Goal: Task Accomplishment & Management: Manage account settings

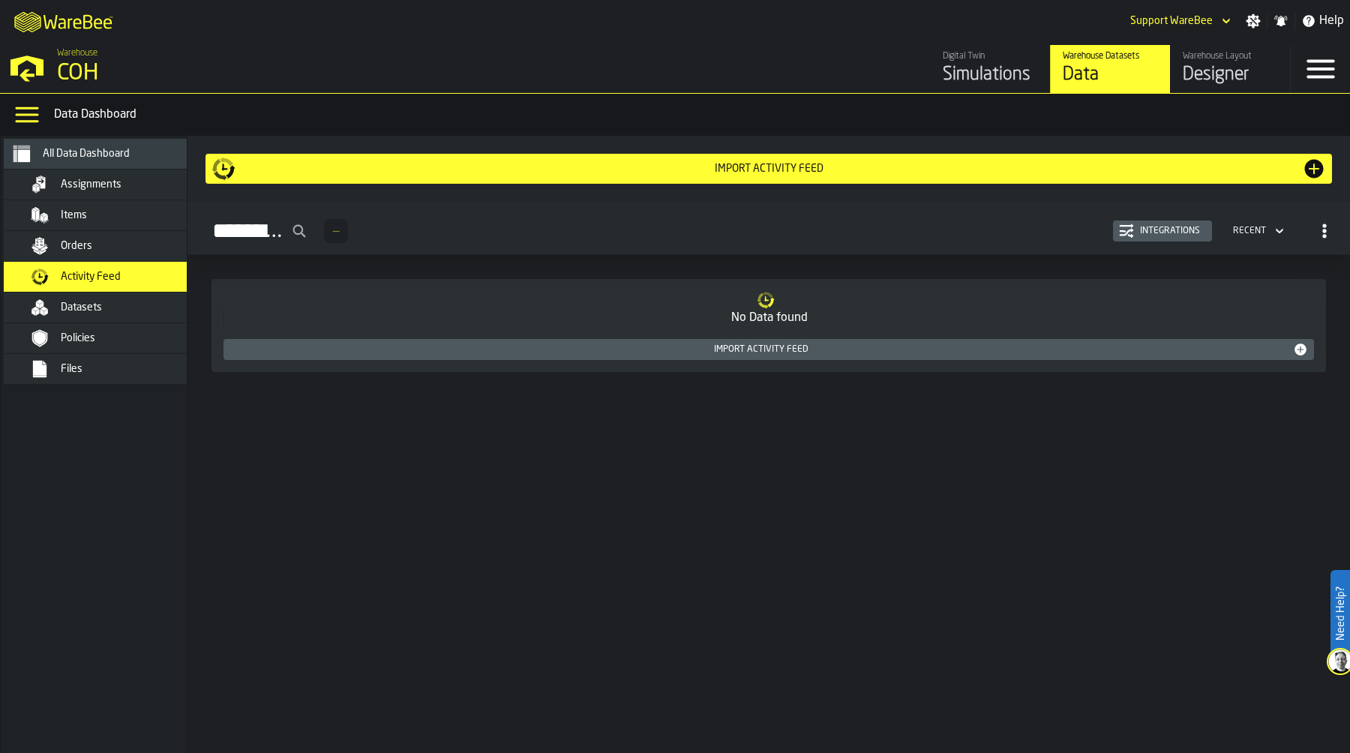
click at [1208, 71] on div "Designer" at bounding box center [1230, 75] width 95 height 24
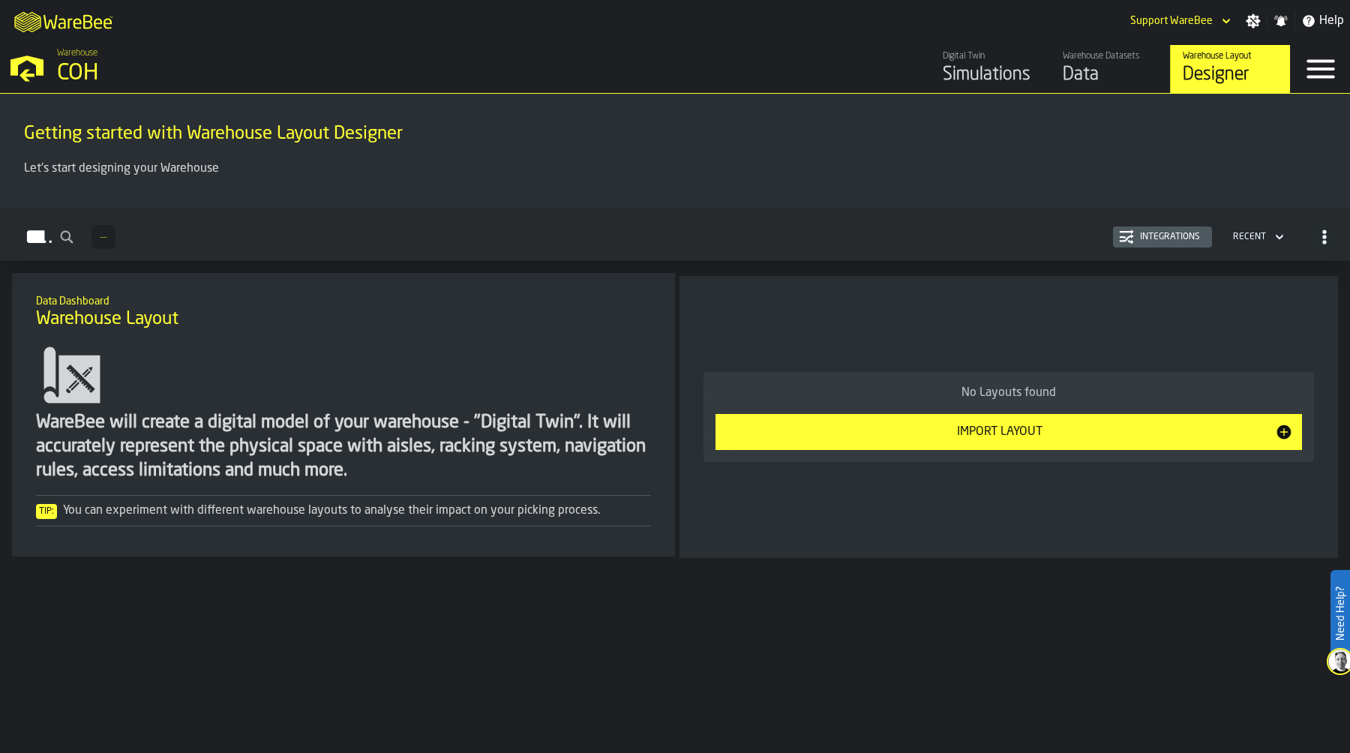
click at [1255, 21] on icon "button-toggle-Settings" at bounding box center [1254, 21] width 14 height 14
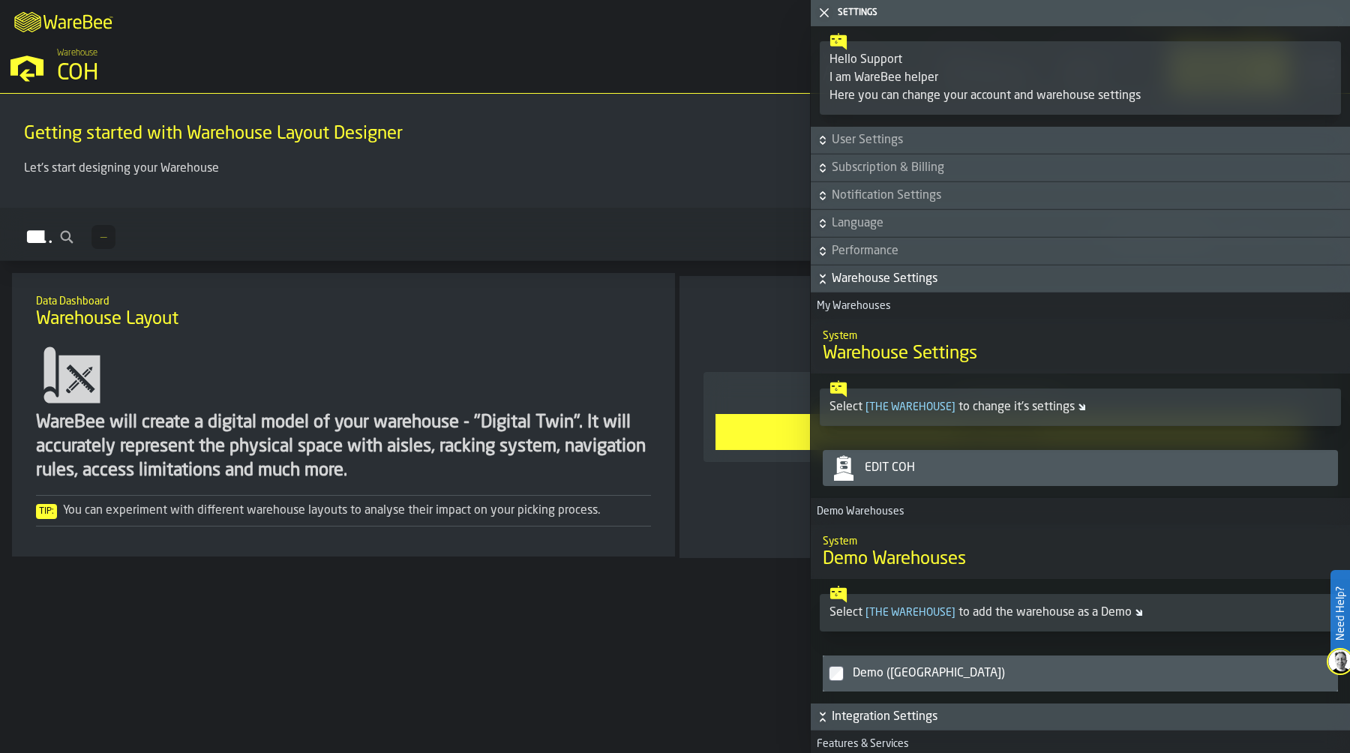
click at [1020, 469] on div "Edit COH" at bounding box center [1095, 468] width 473 height 18
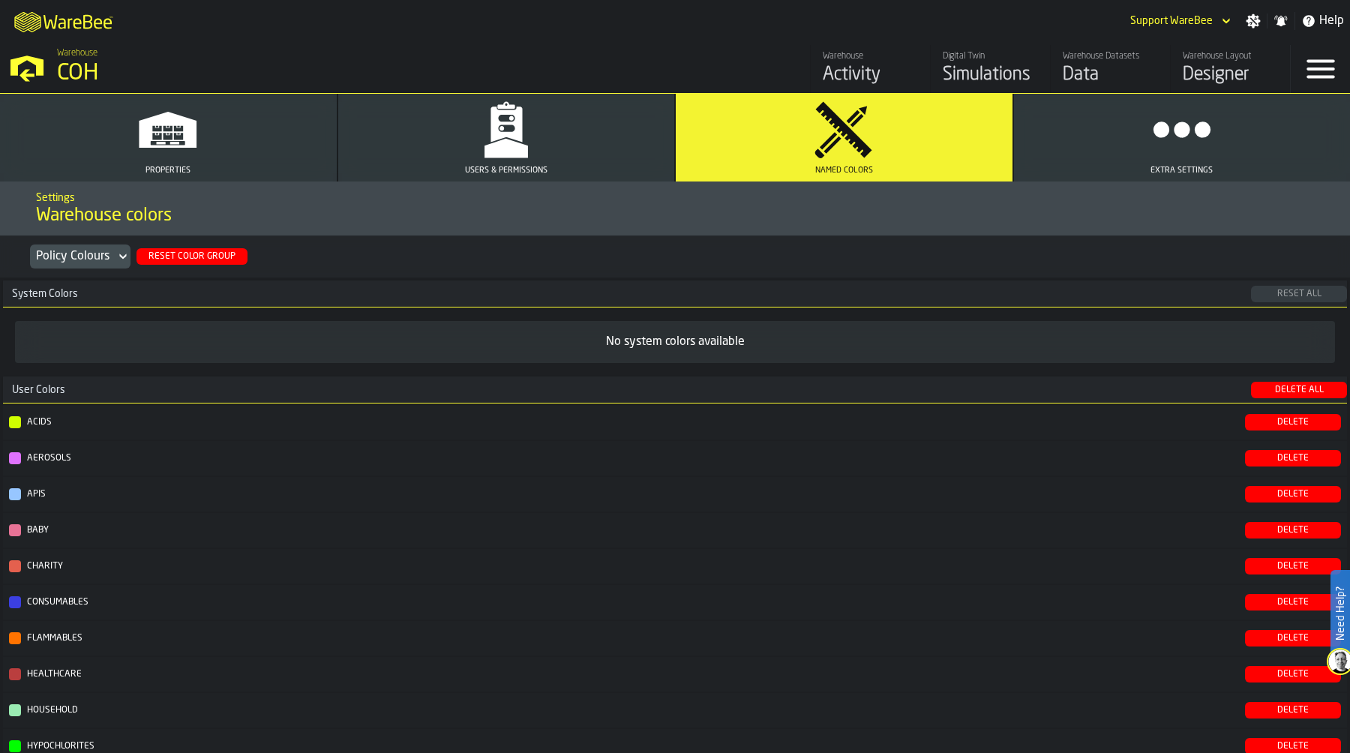
click at [209, 257] on div "Reset Color Group" at bounding box center [192, 256] width 99 height 11
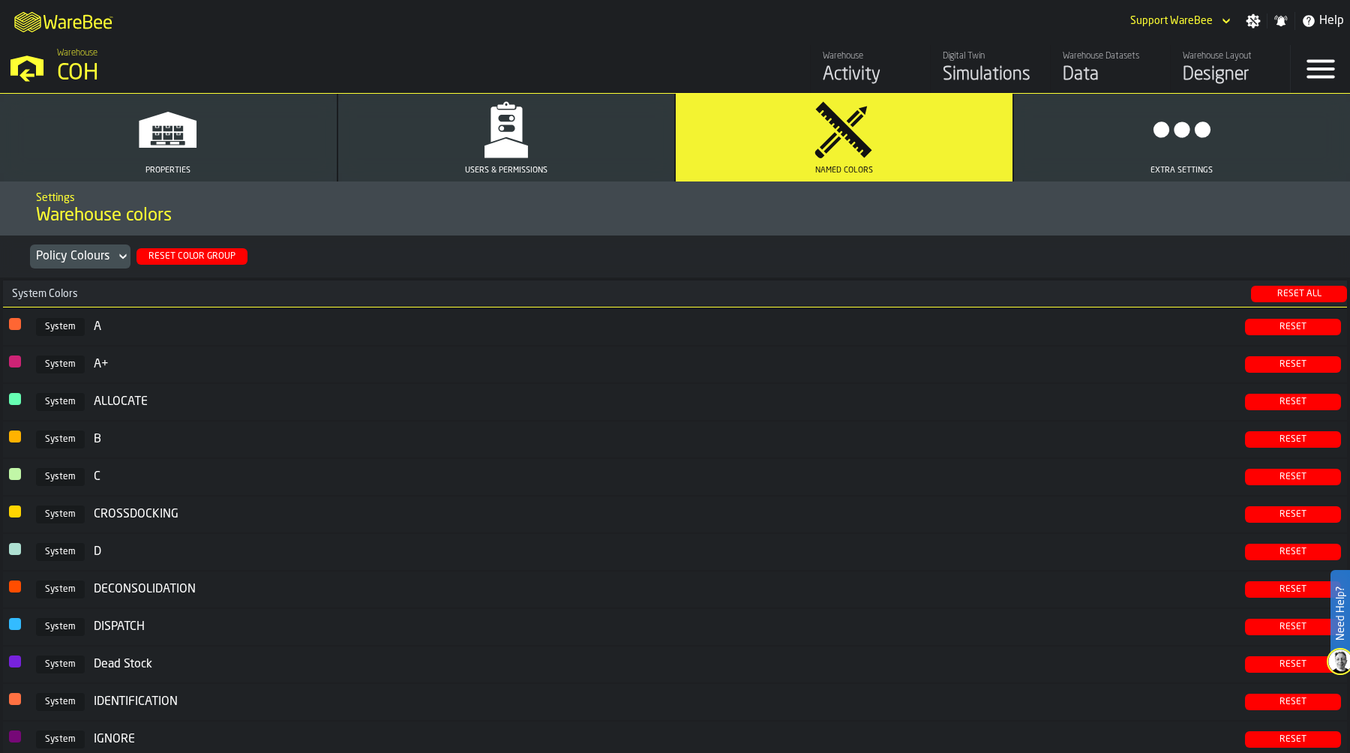
click at [507, 137] on icon "button" at bounding box center [507, 124] width 32 height 35
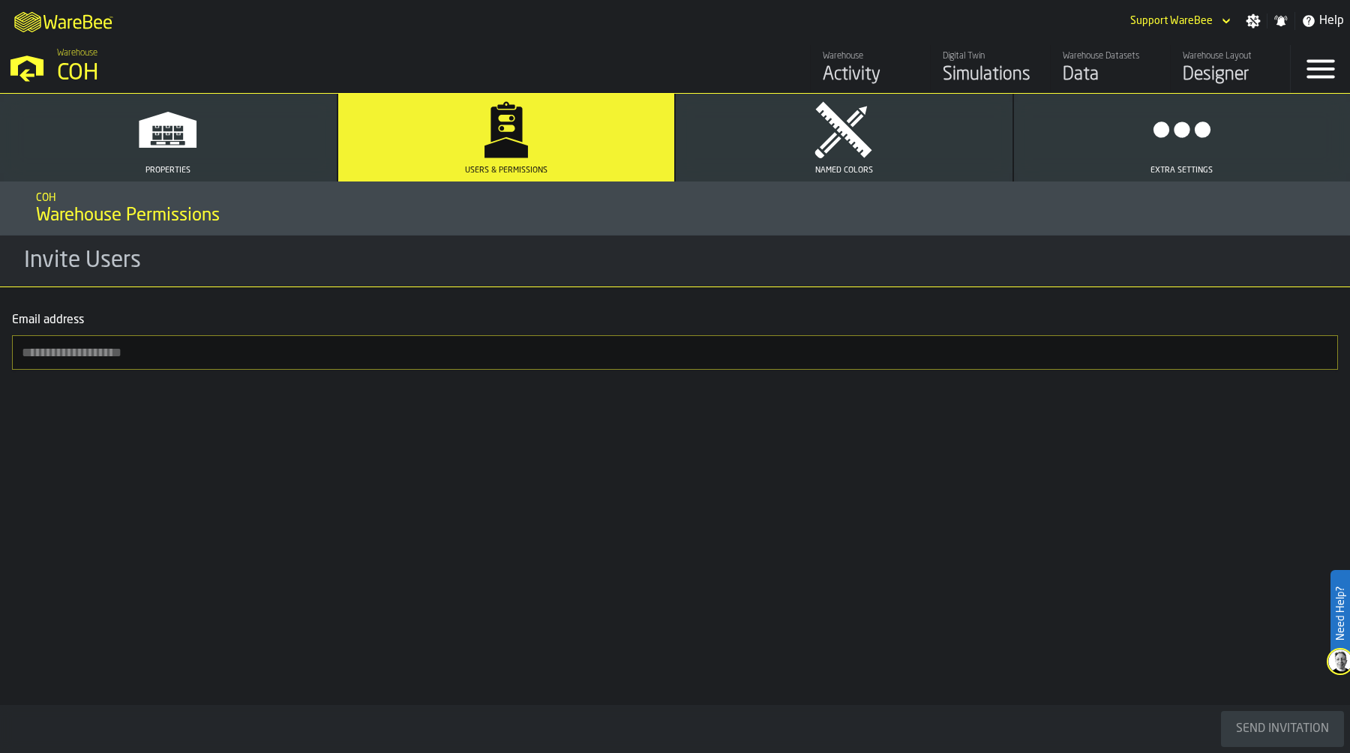
click at [244, 353] on input "Email address" at bounding box center [675, 352] width 1326 height 35
paste input "**********"
type input "**********"
click at [1256, 727] on div "Send Invitation" at bounding box center [1282, 729] width 105 height 18
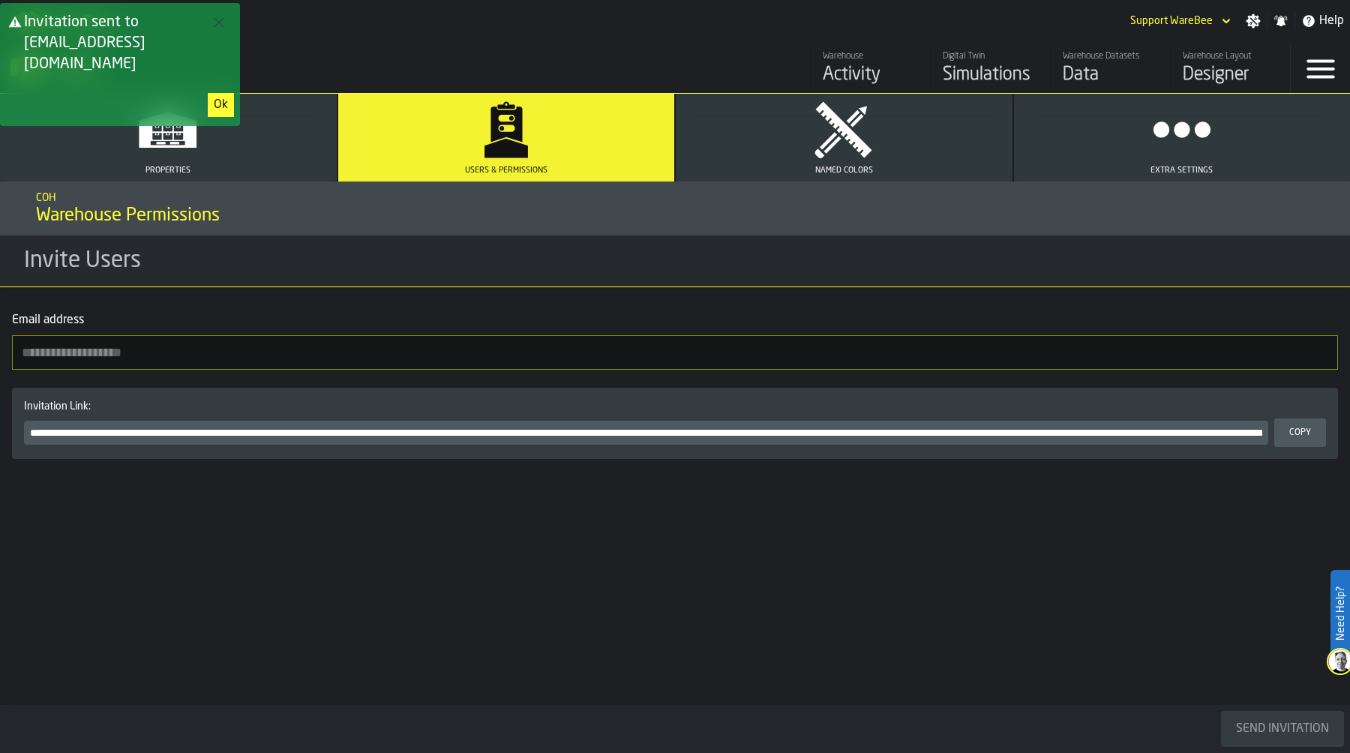
click at [170, 362] on input "Email address" at bounding box center [675, 352] width 1326 height 35
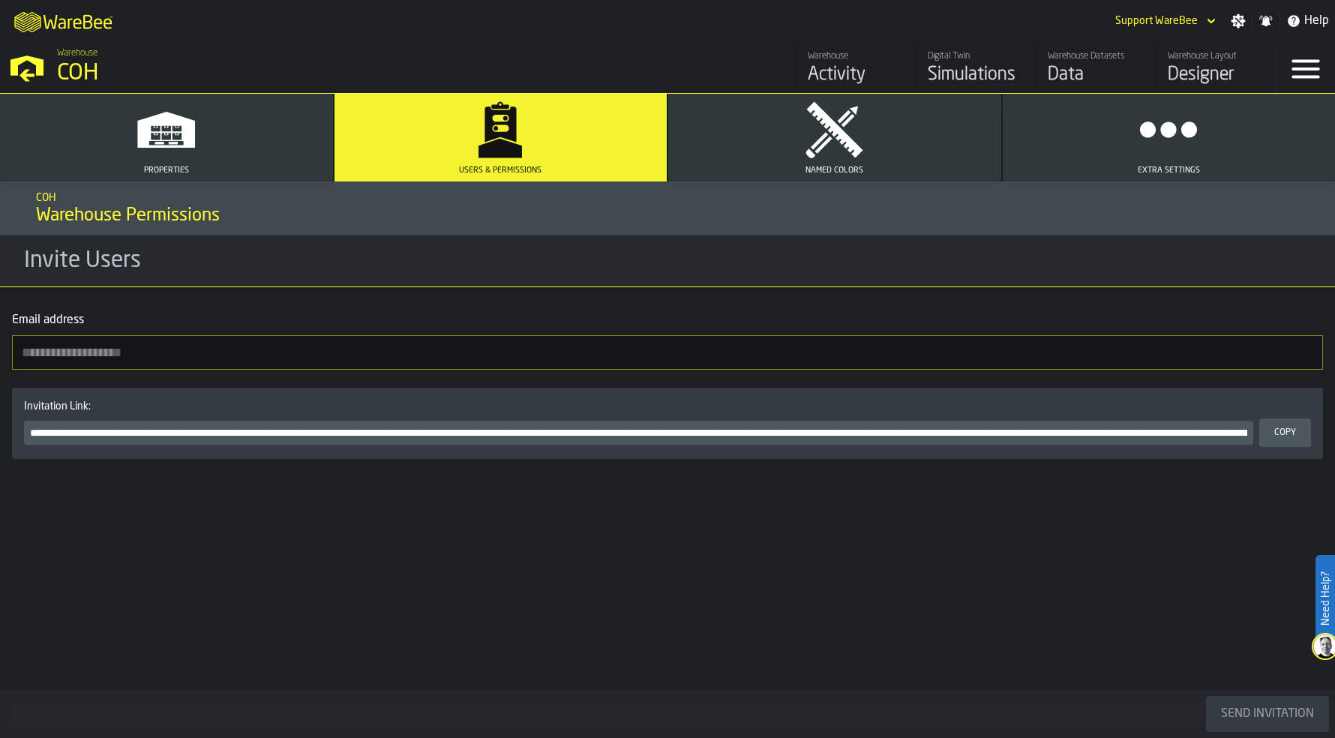
paste input "**********"
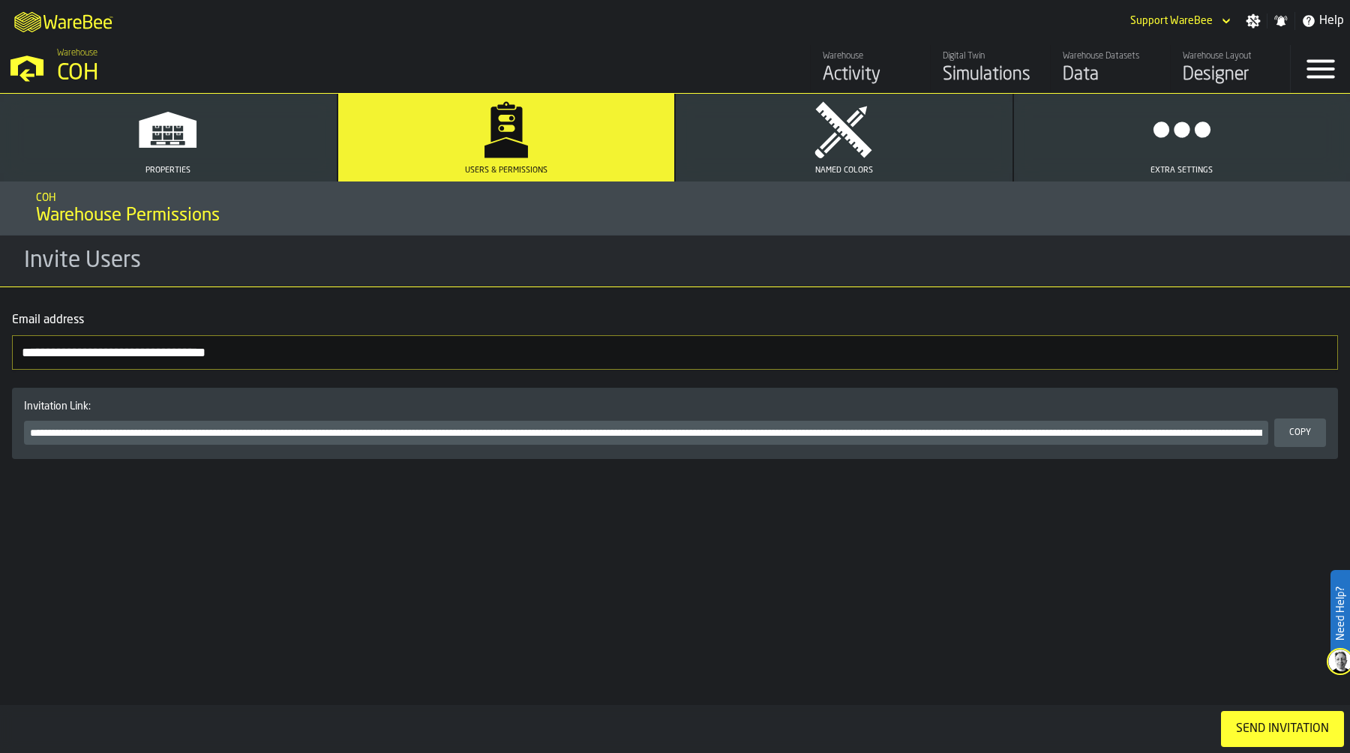
type input "**********"
click at [1264, 721] on div "Send Invitation" at bounding box center [1282, 729] width 105 height 18
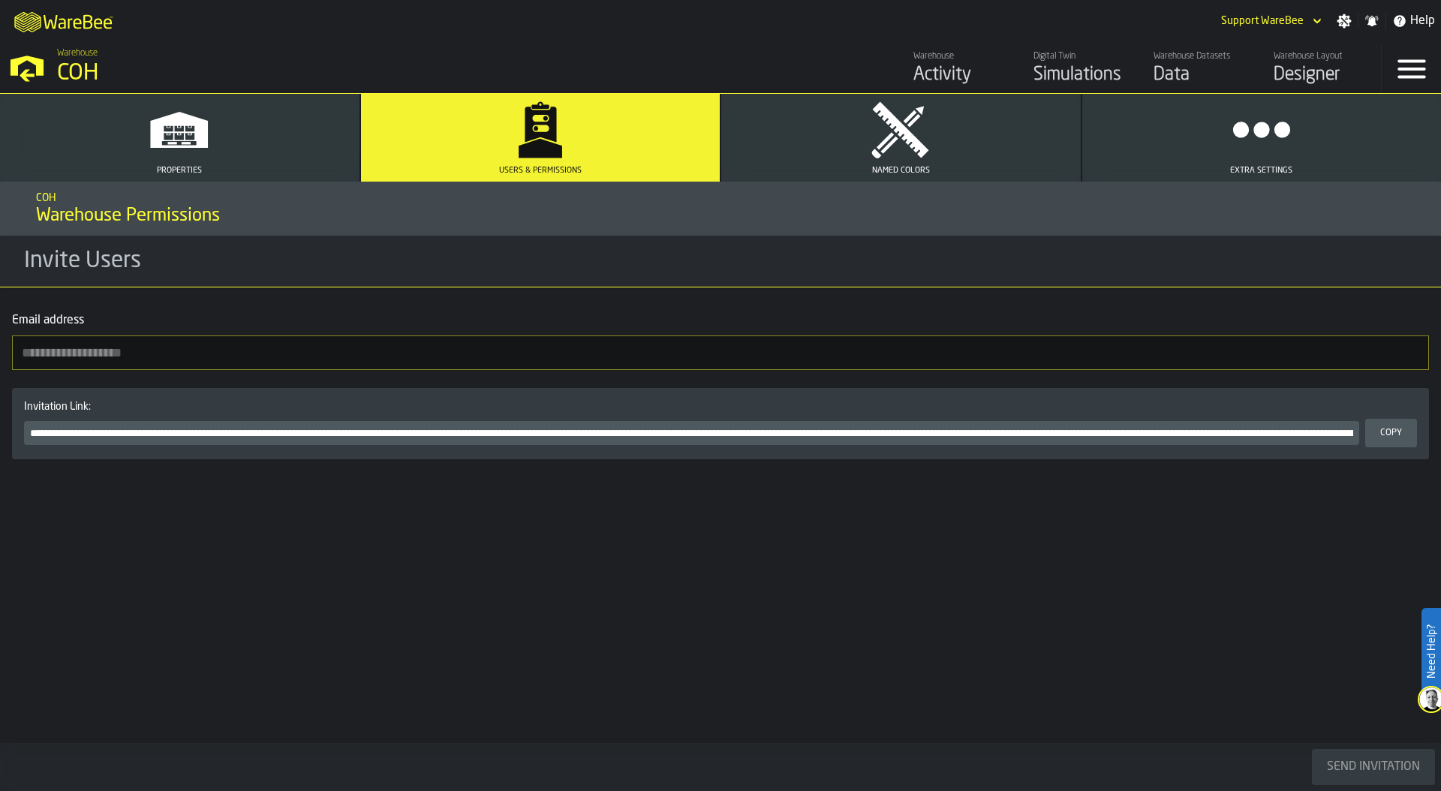
click at [1182, 65] on div "Data" at bounding box center [1200, 75] width 95 height 24
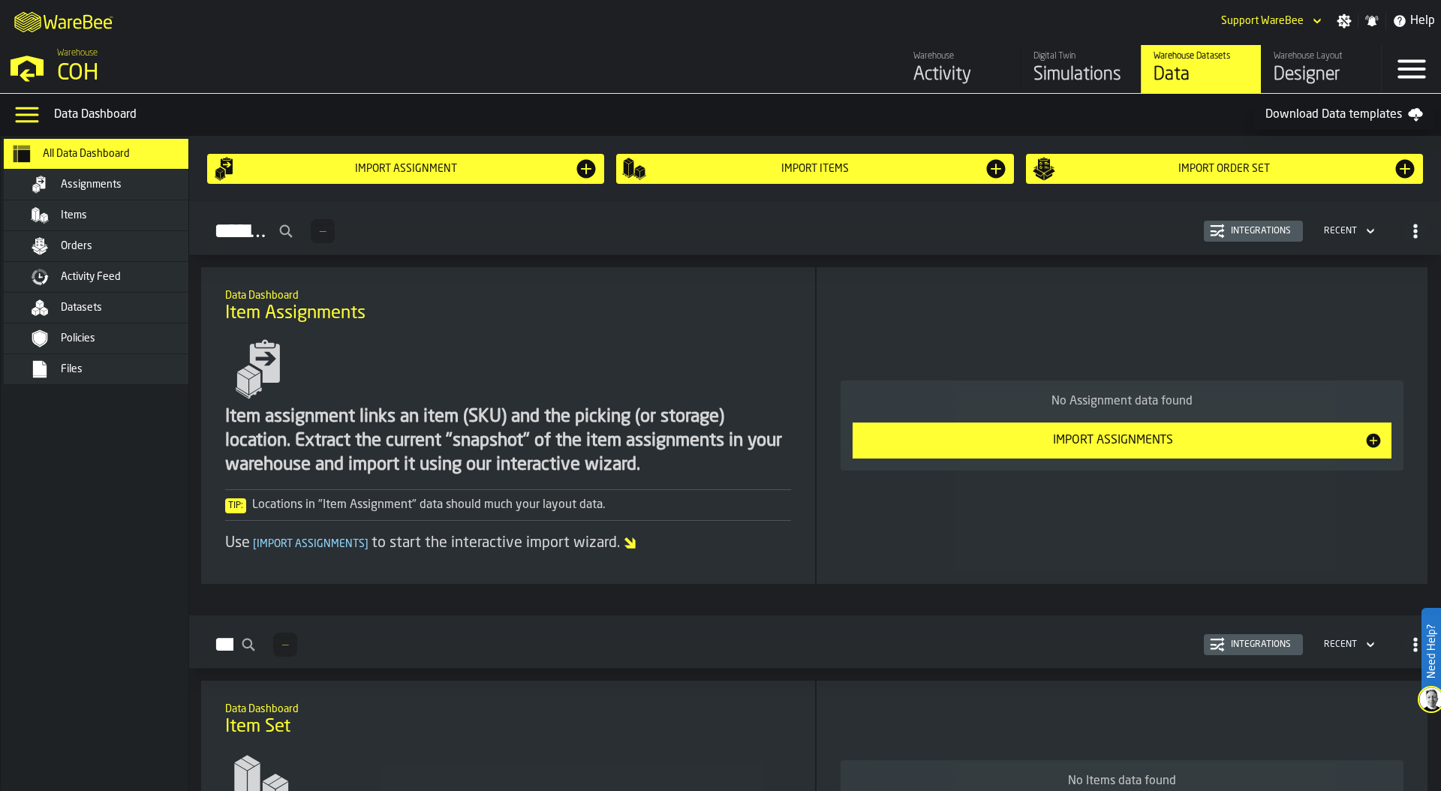
click at [1065, 64] on div "Simulations" at bounding box center [1080, 75] width 95 height 24
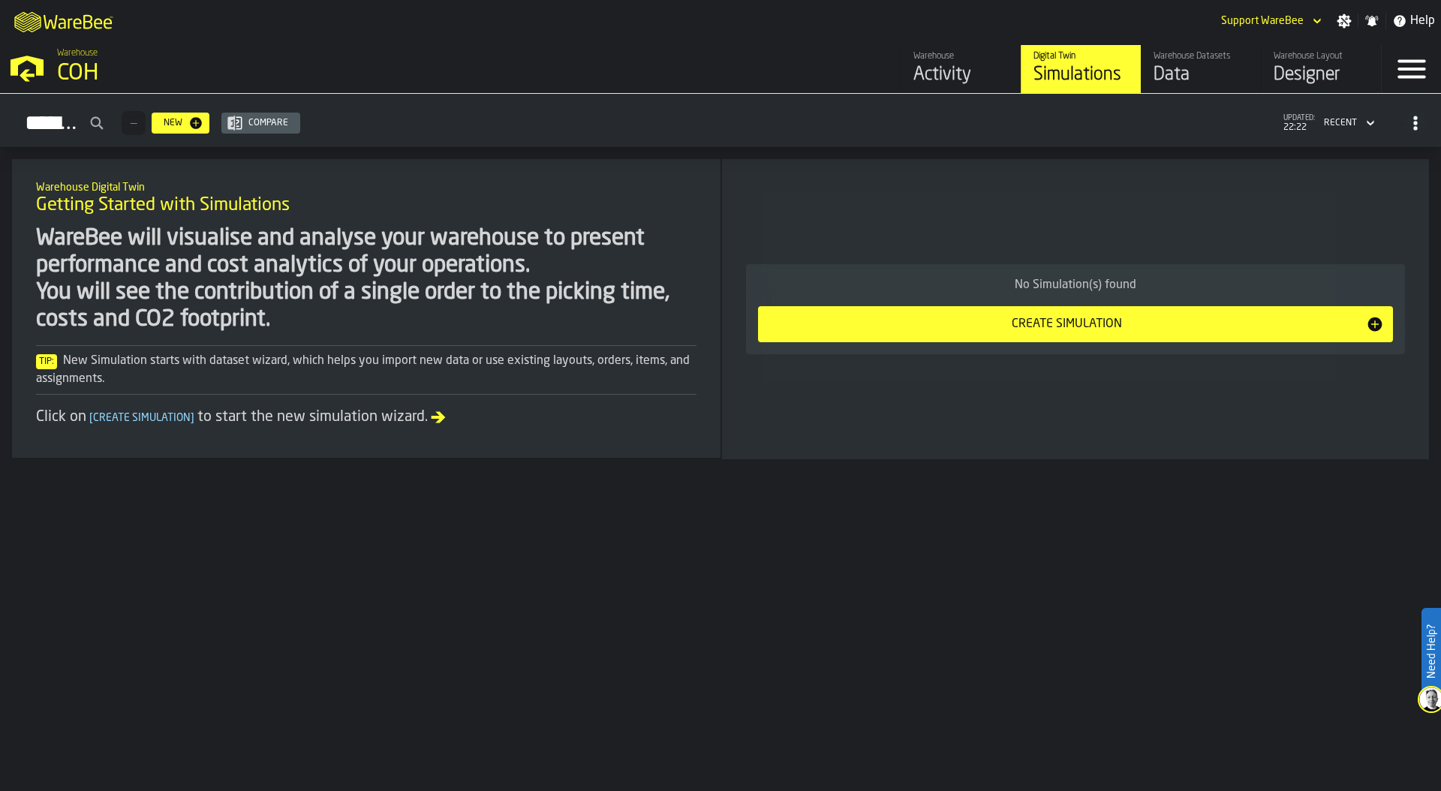
click at [1200, 74] on div "Data" at bounding box center [1200, 75] width 95 height 24
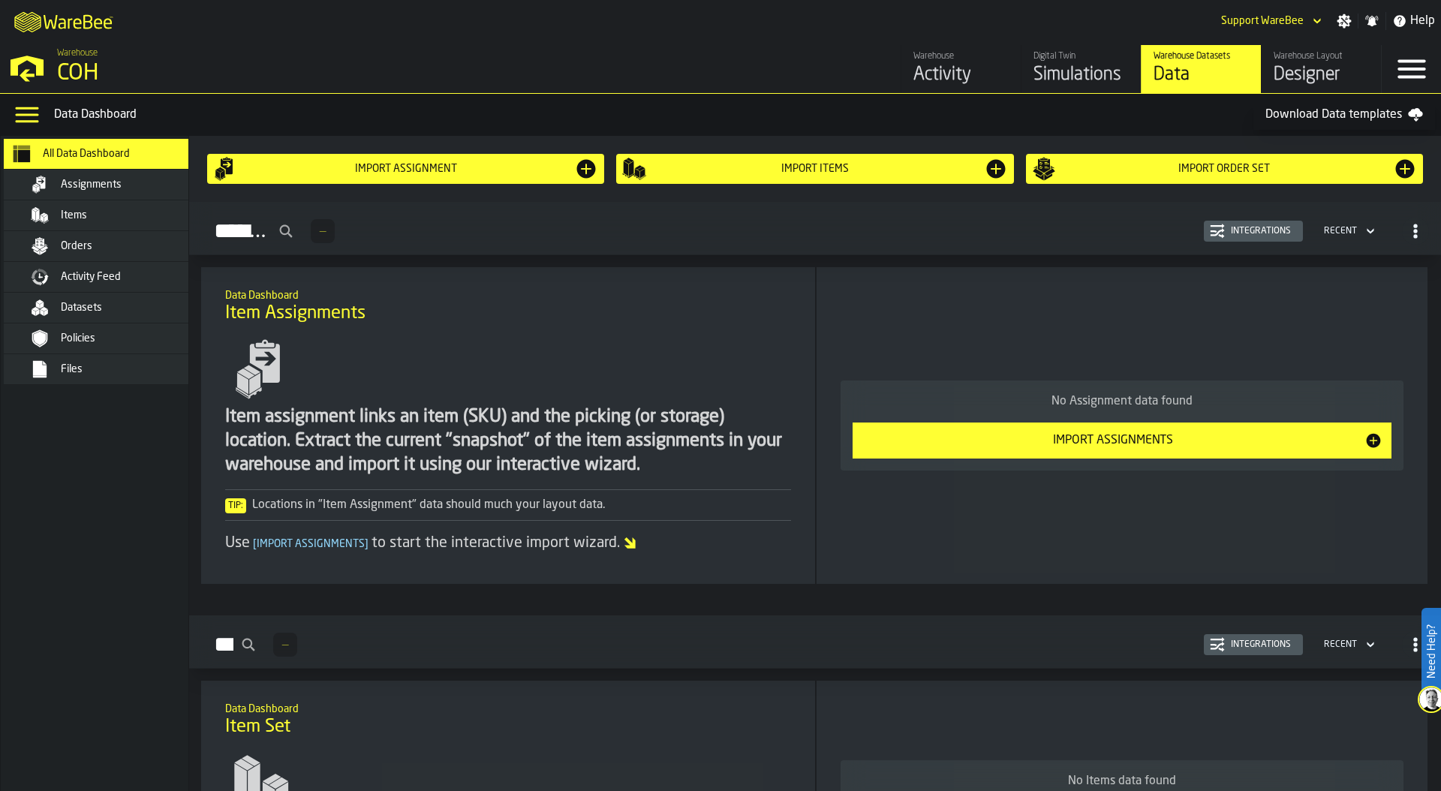
click at [109, 365] on div "Files" at bounding box center [134, 369] width 147 height 12
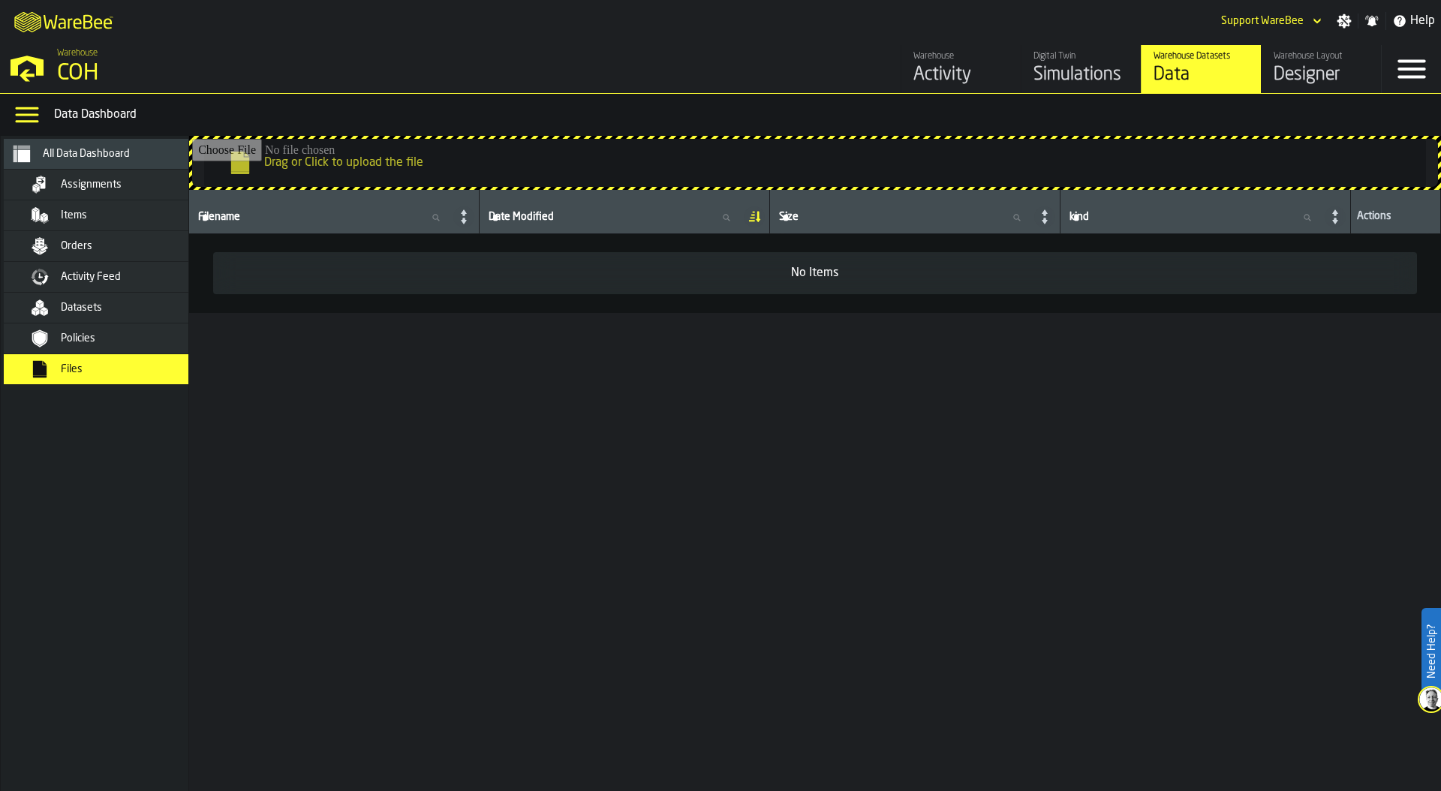
click at [579, 157] on input "Drag or Click to upload the file" at bounding box center [814, 163] width 1245 height 48
click at [1314, 77] on div "Designer" at bounding box center [1320, 75] width 95 height 24
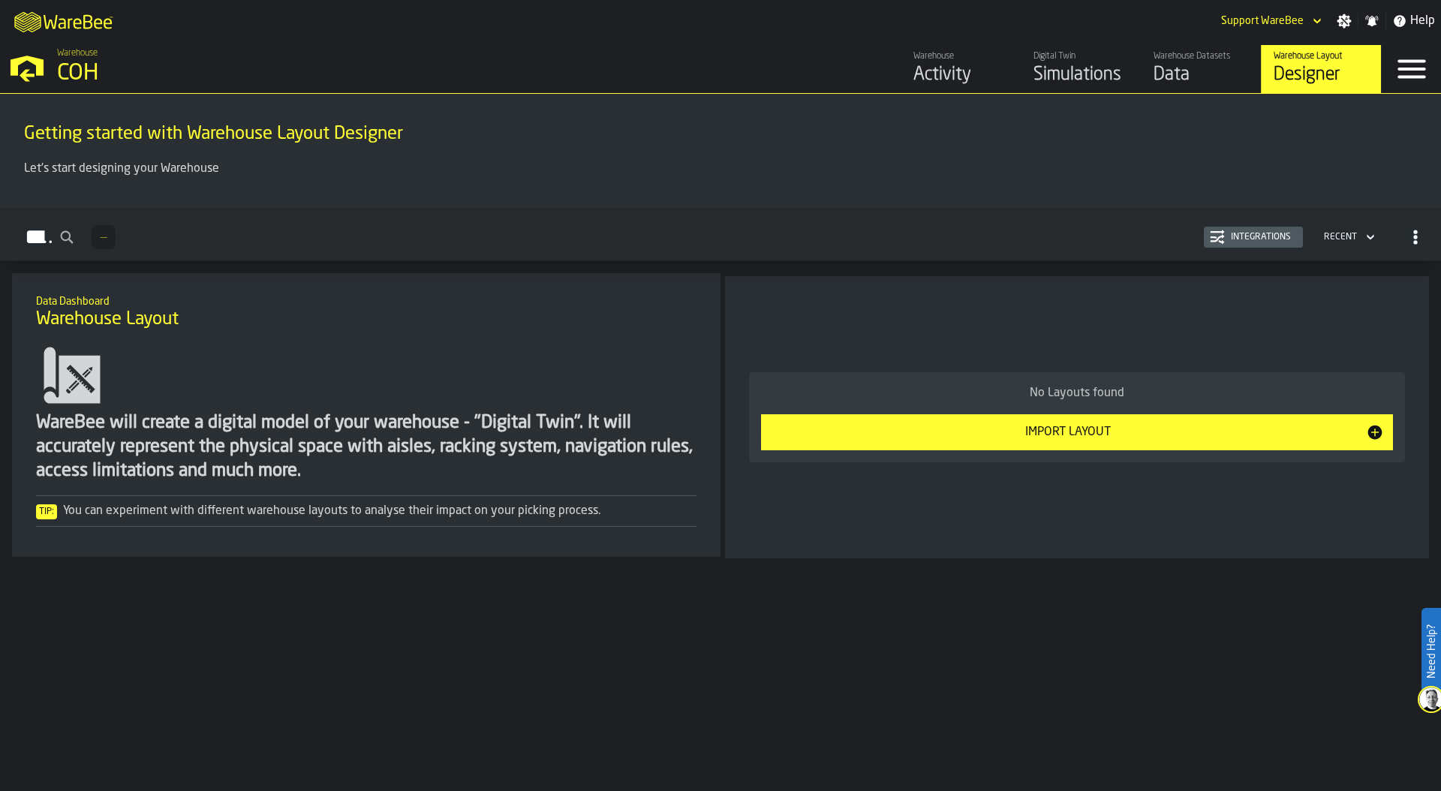
click at [1024, 425] on div "Import Layout" at bounding box center [1068, 432] width 596 height 18
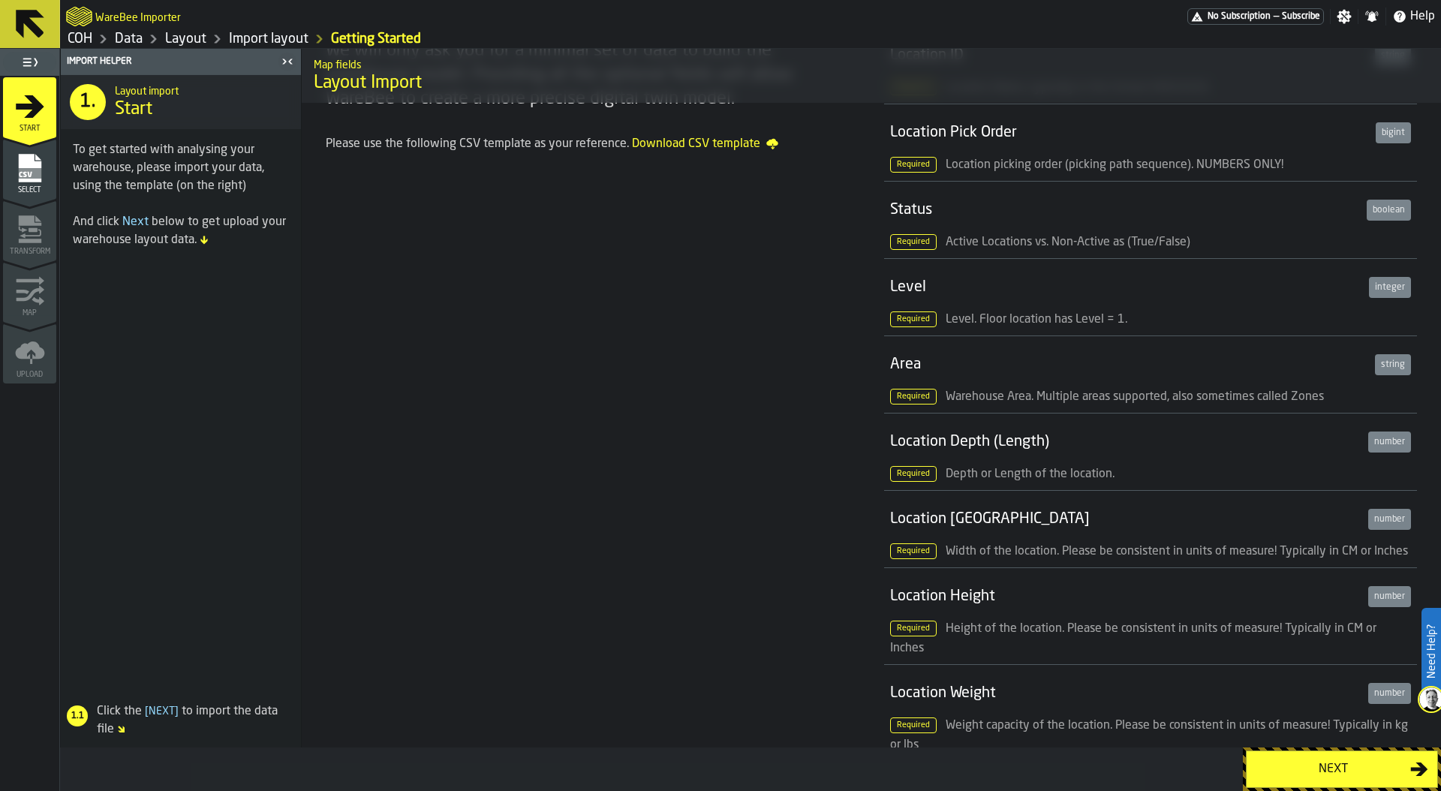
scroll to position [149, 0]
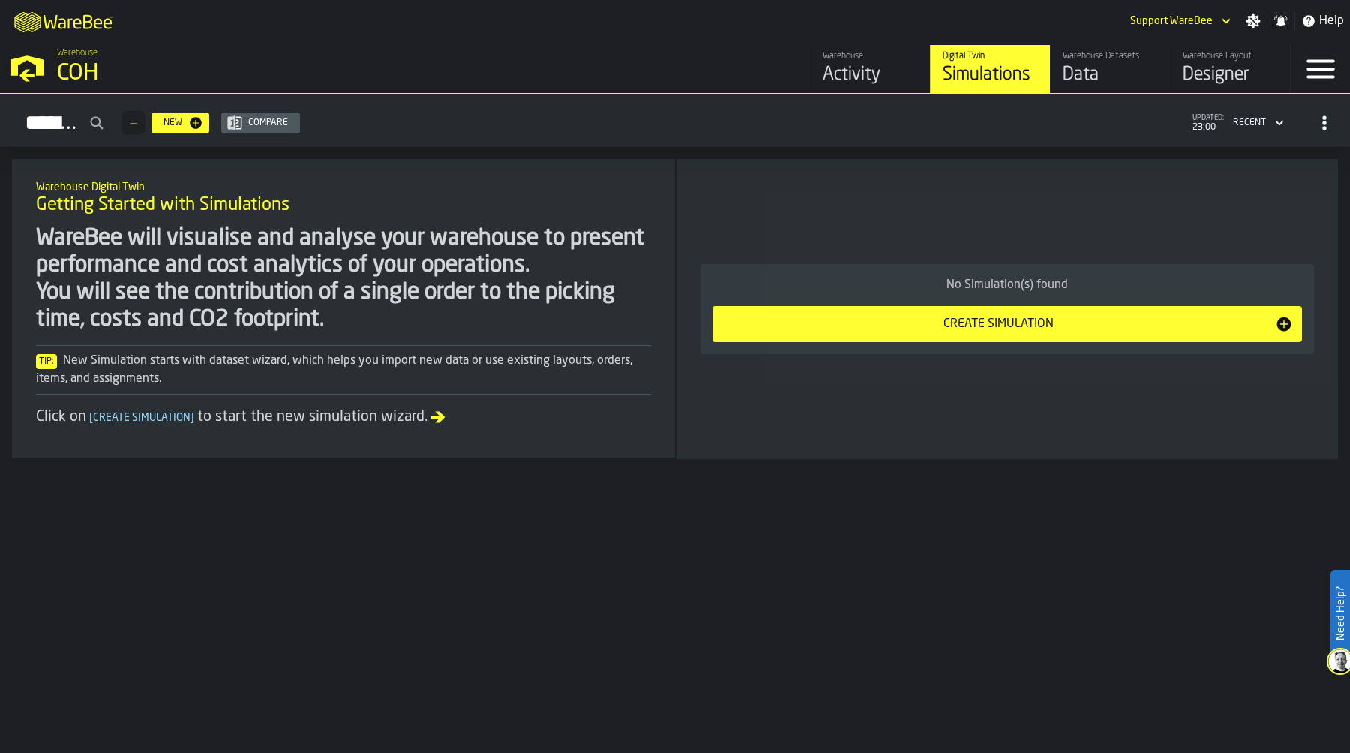
click at [1111, 49] on link "Warehouse Datasets Data" at bounding box center [1110, 69] width 120 height 48
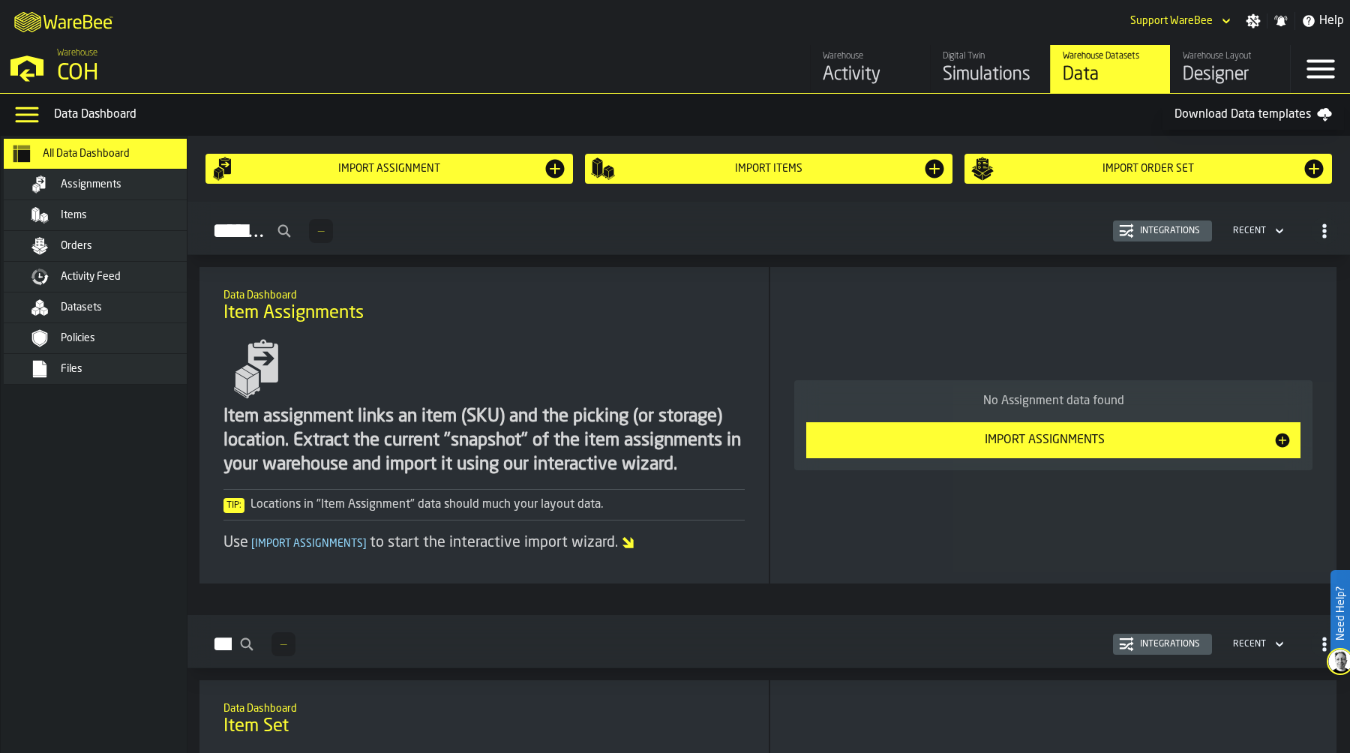
click at [116, 368] on div "Files" at bounding box center [134, 369] width 147 height 12
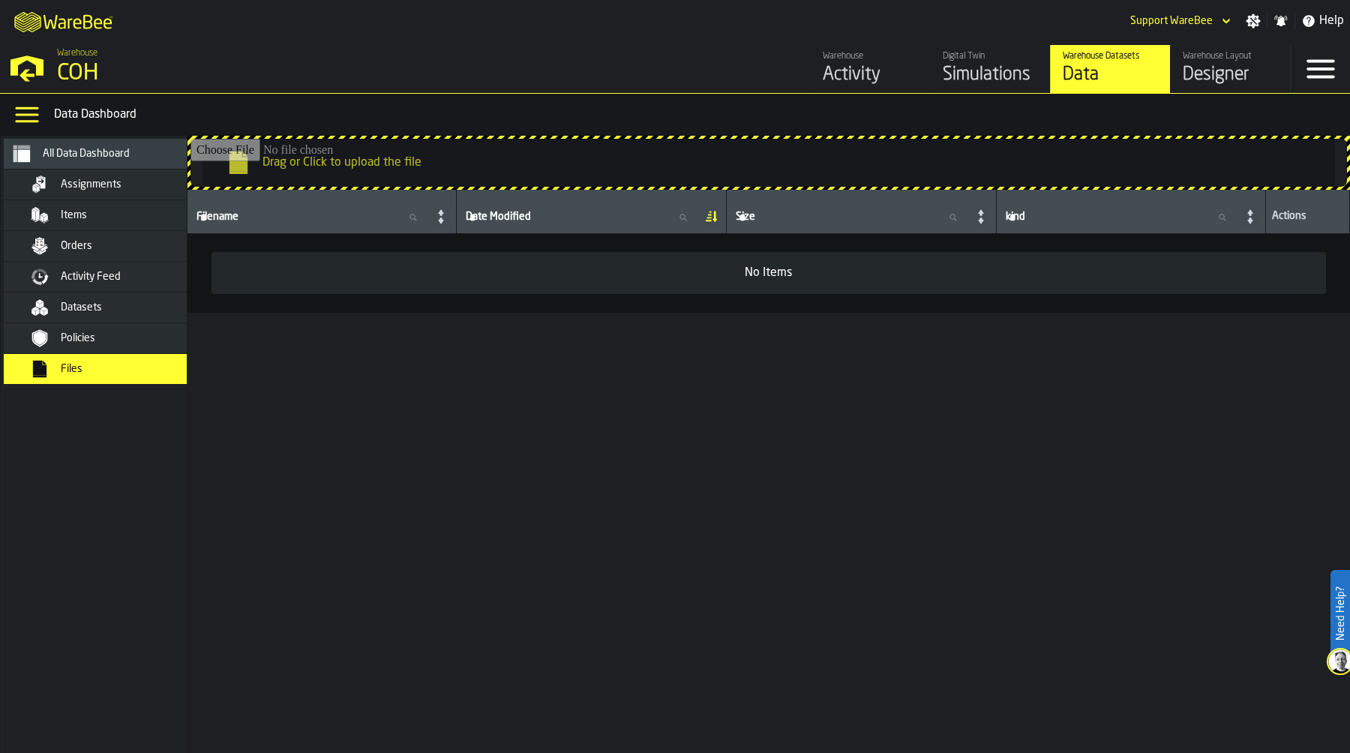
click at [831, 160] on input "Drag or Click to upload the file" at bounding box center [769, 163] width 1157 height 48
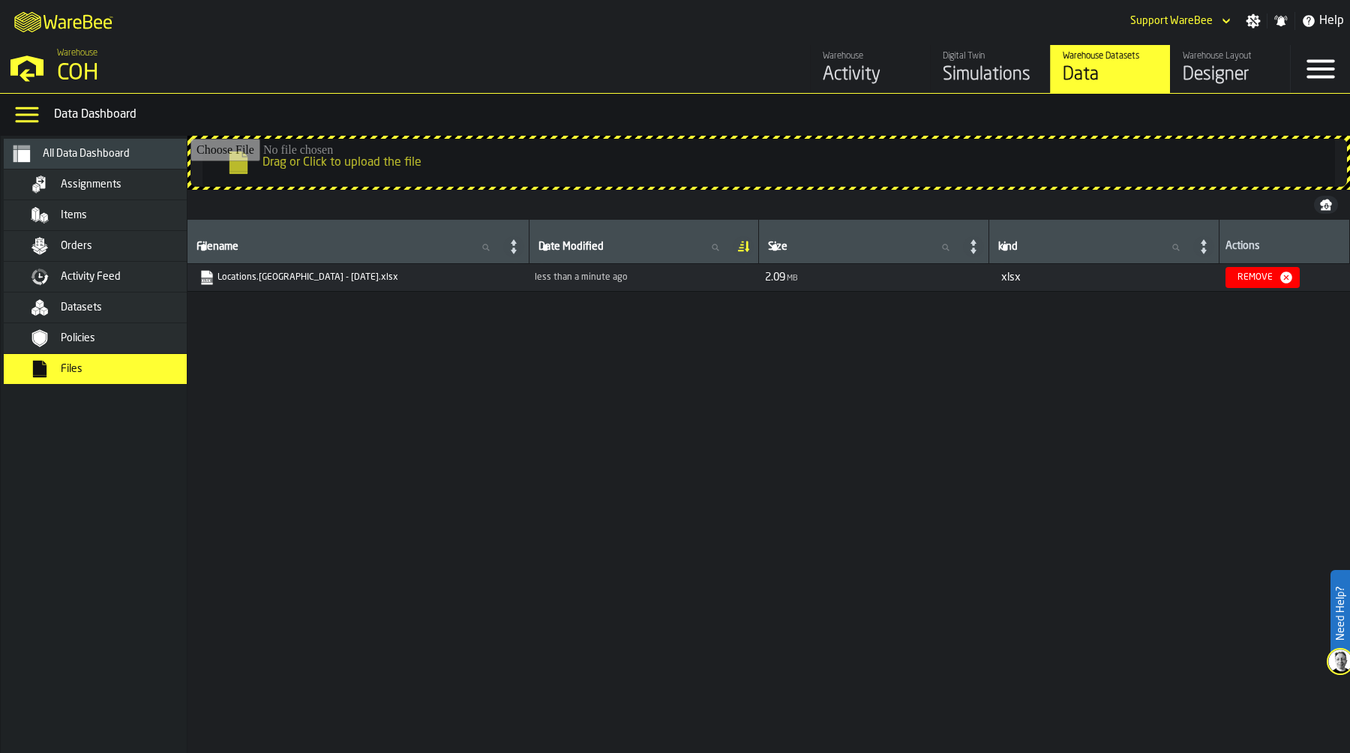
click at [428, 160] on input "Drag or Click to upload the file" at bounding box center [769, 163] width 1157 height 48
